Goal: Information Seeking & Learning: Learn about a topic

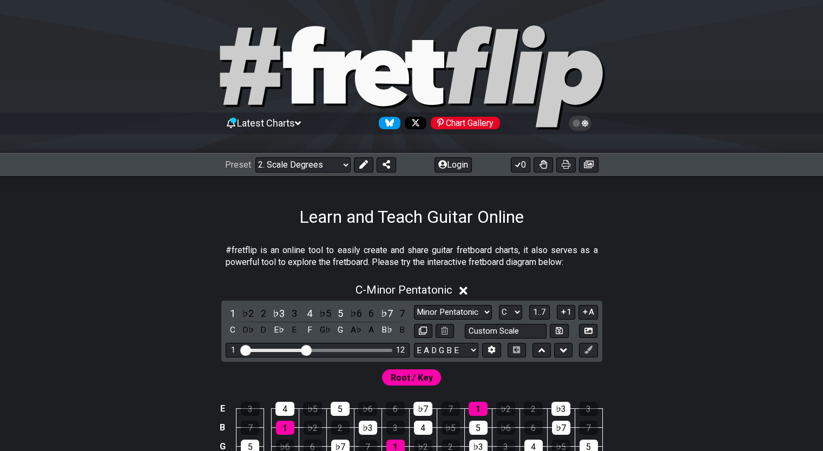
click at [255, 157] on select "Welcome to #fretflip! Initial Preset Custom Preset Minor Pentatonic Major Penta…" at bounding box center [302, 164] width 95 height 15
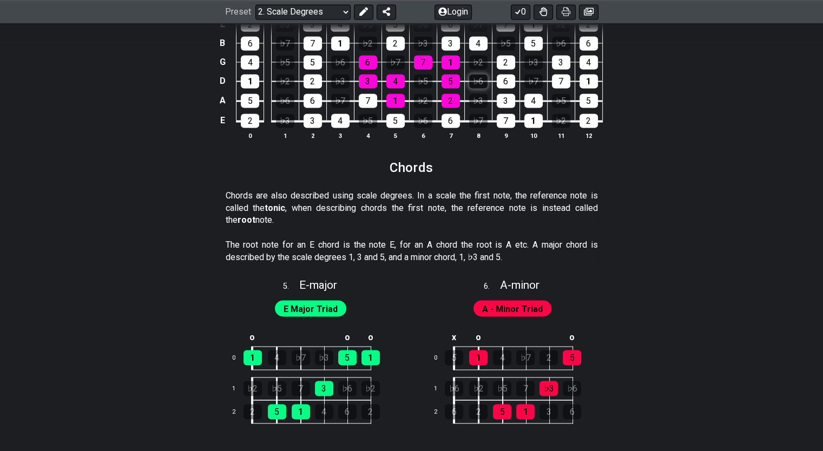
scroll to position [1515, 0]
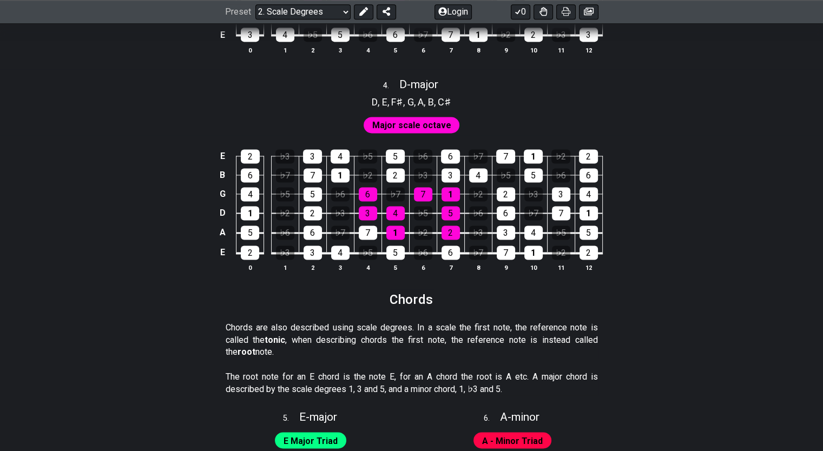
click at [420, 127] on span "Major scale octave" at bounding box center [411, 125] width 79 height 16
click at [416, 124] on span "Major scale octave" at bounding box center [411, 125] width 79 height 16
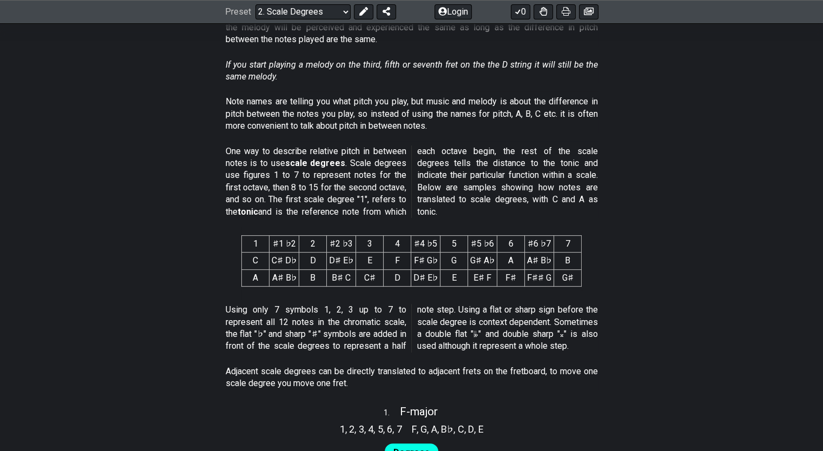
scroll to position [216, 0]
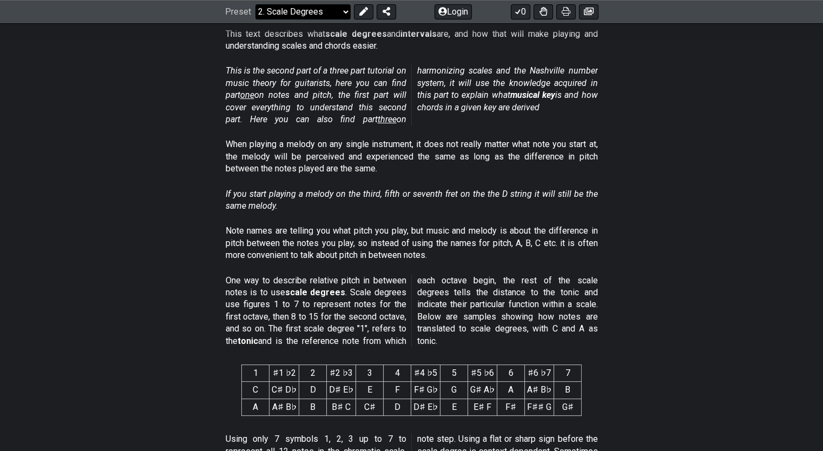
click at [336, 9] on select "Welcome to #fretflip! Initial Preset Custom Preset Minor Pentatonic Major Penta…" at bounding box center [302, 11] width 95 height 15
click at [255, 19] on select "Welcome to #fretflip! Initial Preset Custom Preset Minor Pentatonic Major Penta…" at bounding box center [302, 11] width 95 height 15
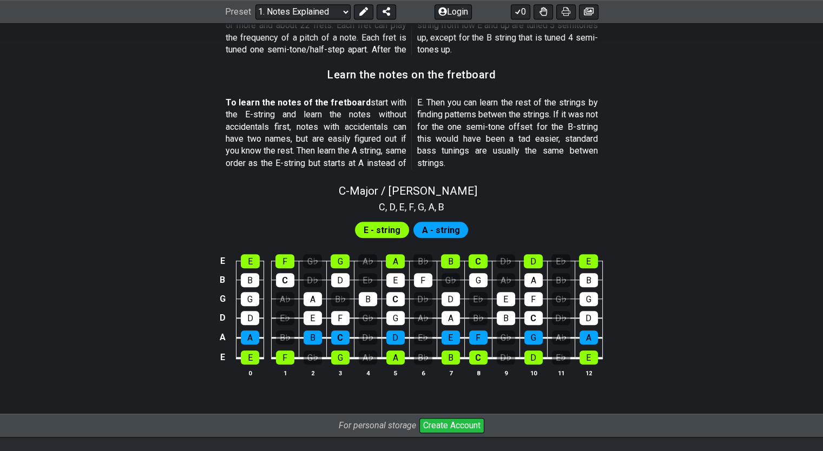
scroll to position [939, 0]
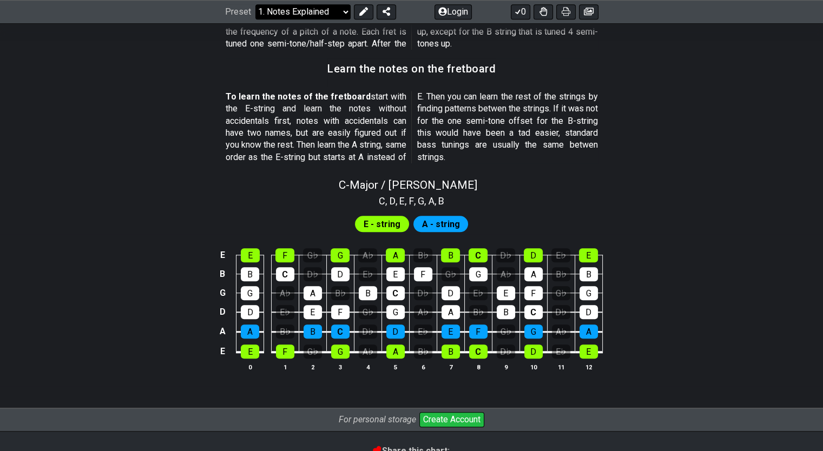
click at [313, 11] on select "Welcome to #fretflip! Initial Preset Custom Preset Minor Pentatonic Major Penta…" at bounding box center [302, 11] width 95 height 15
click at [255, 19] on select "Welcome to #fretflip! Initial Preset Custom Preset Minor Pentatonic Major Penta…" at bounding box center [302, 11] width 95 height 15
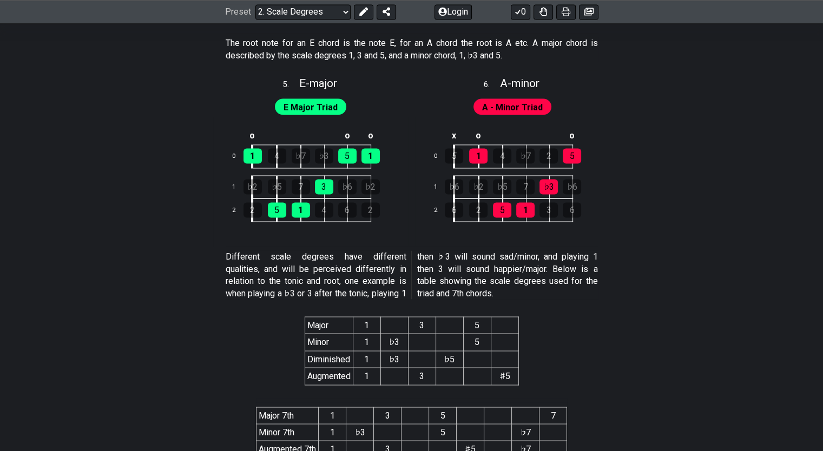
scroll to position [1732, 0]
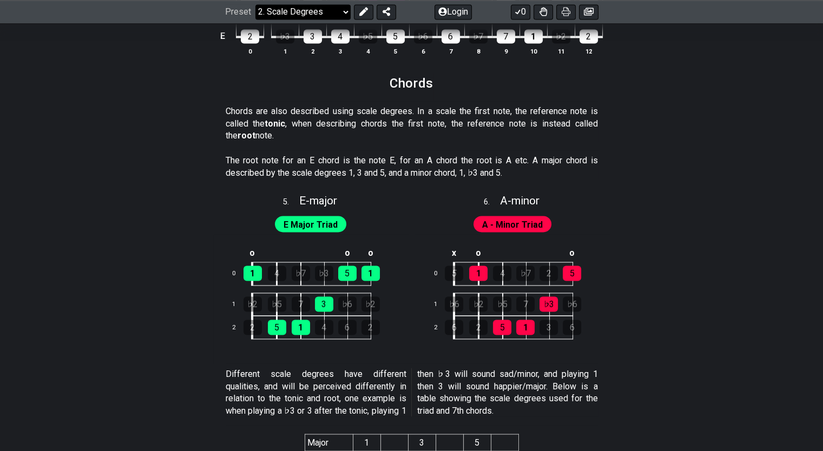
click at [315, 17] on select "Welcome to #fretflip! Initial Preset Custom Preset Minor Pentatonic Major Penta…" at bounding box center [302, 11] width 95 height 15
click at [255, 19] on select "Welcome to #fretflip! Initial Preset Custom Preset Minor Pentatonic Major Penta…" at bounding box center [302, 11] width 95 height 15
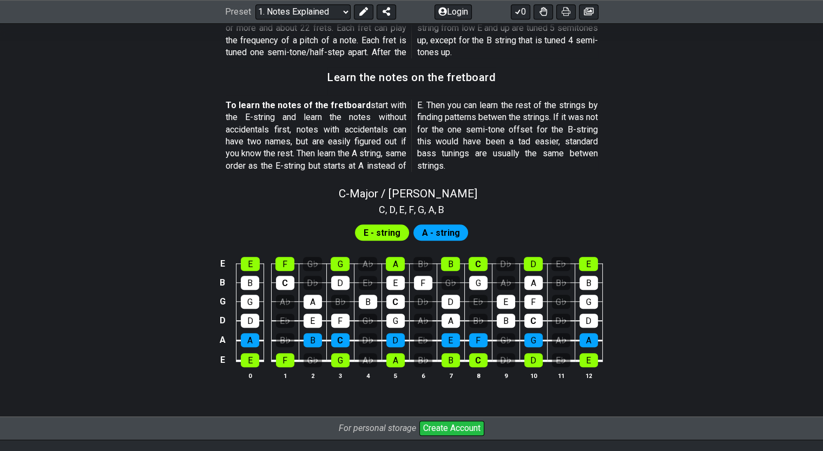
scroll to position [1048, 0]
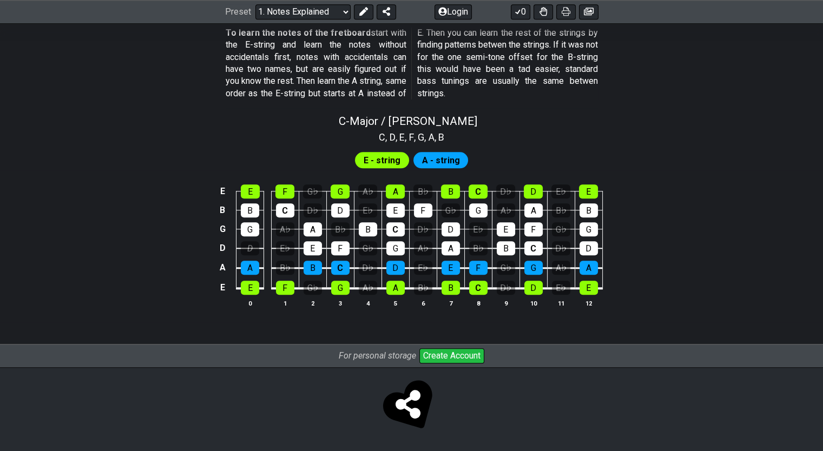
click at [249, 201] on tbody "E E F G♭ G A♭ A B♭ B C D♭ D E♭ E B B C D♭ D E♭ E F G♭ G A♭ A B♭ B G G A♭ A B♭ B…" at bounding box center [409, 236] width 386 height 127
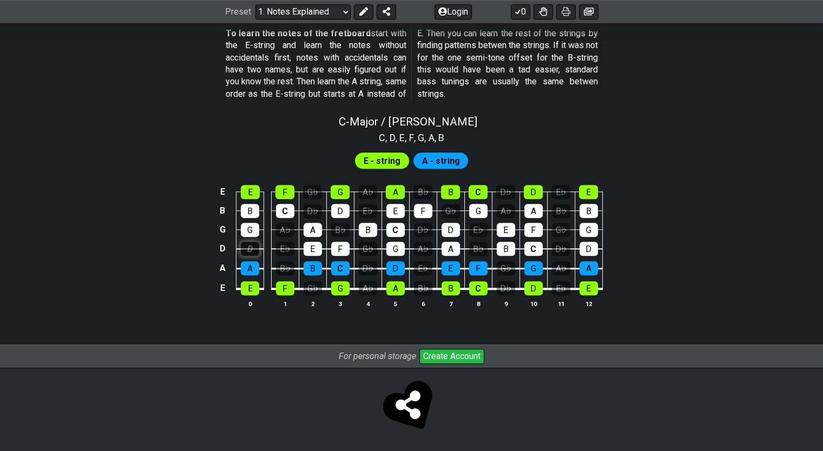
click at [256, 248] on div "D" at bounding box center [250, 249] width 18 height 14
click at [251, 245] on div "D" at bounding box center [250, 249] width 18 height 14
click at [314, 15] on select "Welcome to #fretflip! Initial Preset Custom Preset Minor Pentatonic Major Penta…" at bounding box center [302, 11] width 95 height 15
click at [255, 4] on select "Welcome to #fretflip! Initial Preset Custom Preset Minor Pentatonic Major Penta…" at bounding box center [302, 11] width 95 height 15
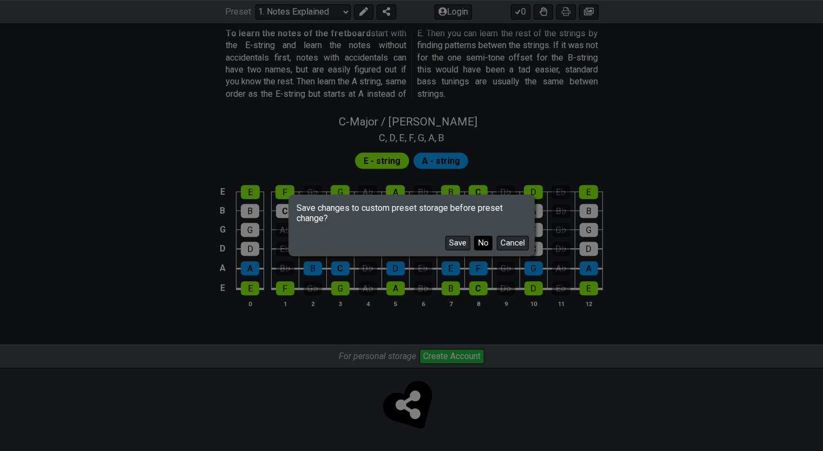
click at [479, 248] on button "No" at bounding box center [483, 243] width 18 height 15
select select "/scale-degrees-and-intervals"
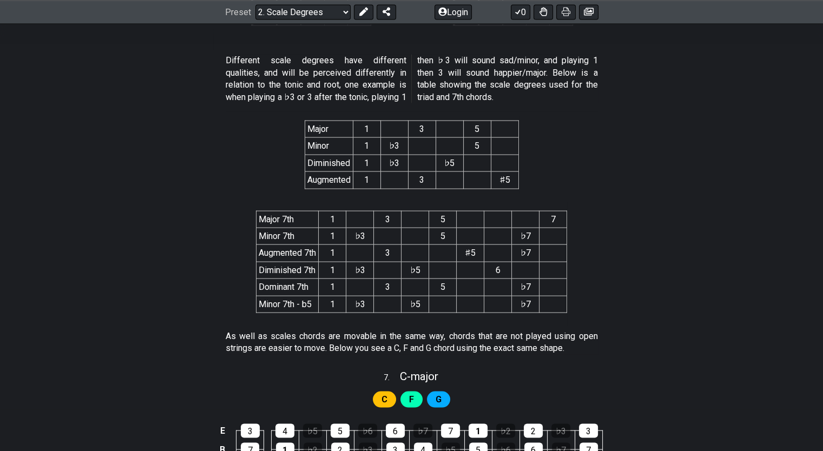
scroll to position [1984, 0]
